Goal: Task Accomplishment & Management: Use online tool/utility

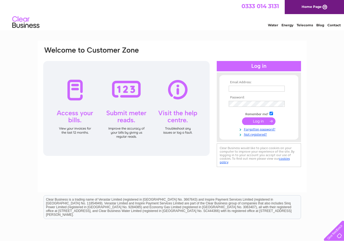
type input "[EMAIL_ADDRESS][DOMAIN_NAME]"
click at [263, 122] on input "submit" at bounding box center [258, 122] width 33 height 8
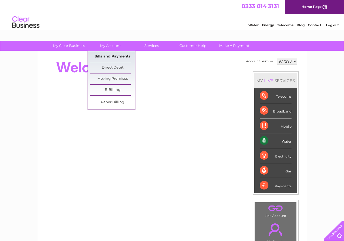
click at [114, 59] on link "Bills and Payments" at bounding box center [112, 56] width 45 height 11
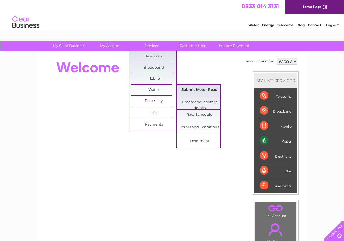
click at [204, 90] on link "Submit Meter Read" at bounding box center [199, 90] width 45 height 11
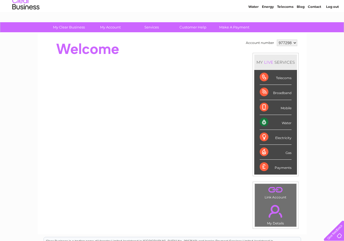
scroll to position [27, 0]
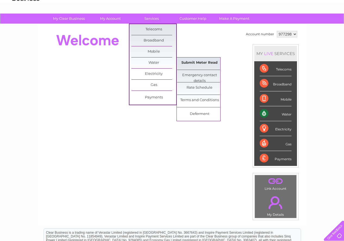
click at [193, 63] on link "Submit Meter Read" at bounding box center [199, 63] width 45 height 11
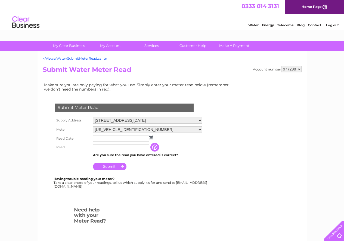
click at [151, 140] on img at bounding box center [151, 138] width 4 height 4
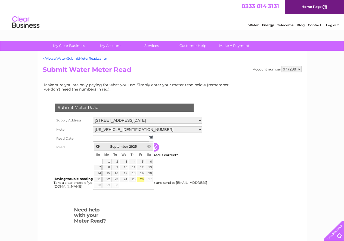
click at [143, 180] on link "26" at bounding box center [141, 179] width 8 height 5
type input "2025/09/26"
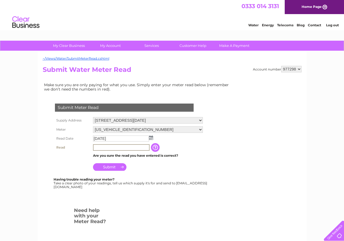
click at [106, 150] on input "text" at bounding box center [121, 147] width 56 height 7
type input "00041"
click at [112, 168] on input "Submit" at bounding box center [109, 167] width 33 height 8
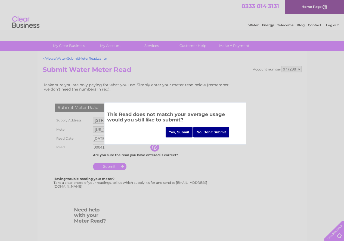
click at [177, 134] on input "Yes, Submit" at bounding box center [178, 132] width 27 height 11
